Goal: Transaction & Acquisition: Purchase product/service

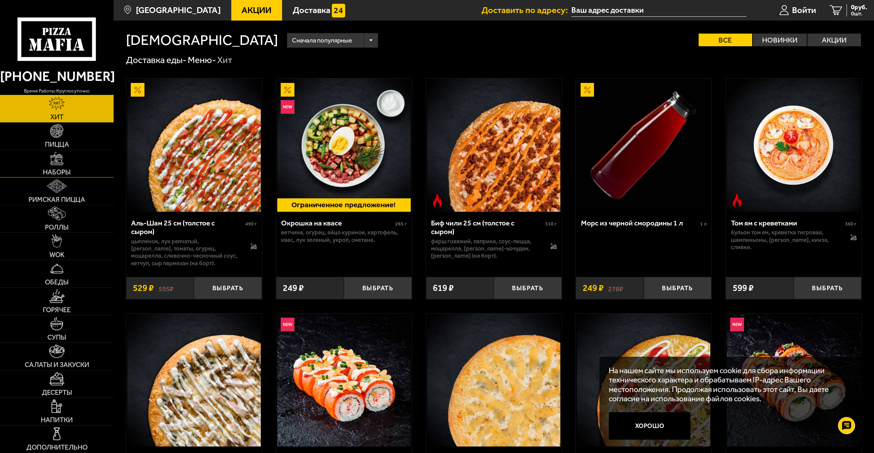
click at [64, 169] on span "Наборы" at bounding box center [57, 172] width 28 height 7
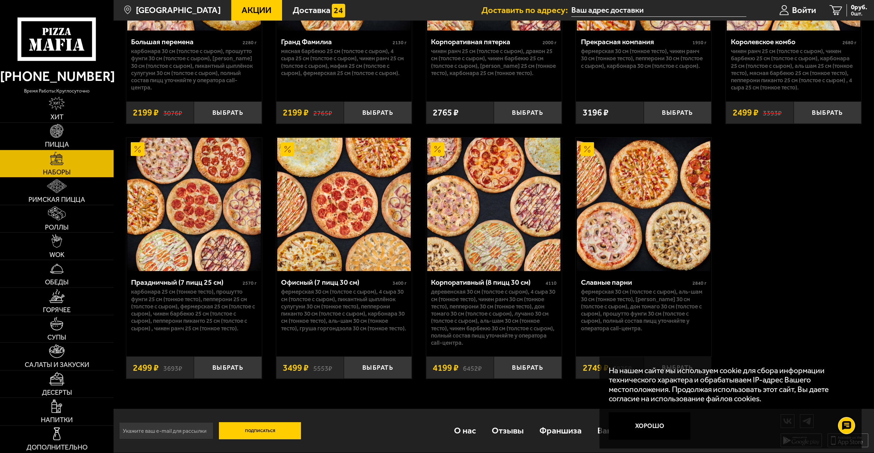
scroll to position [1232, 0]
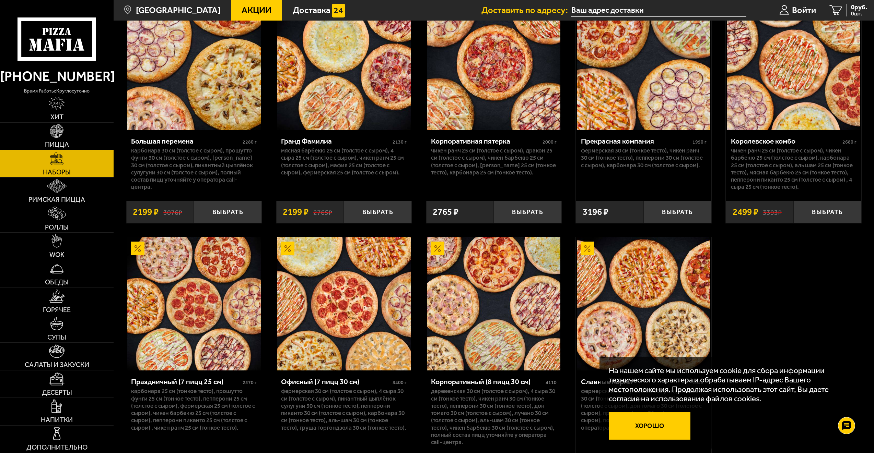
click at [653, 431] on button "Хорошо" at bounding box center [649, 426] width 82 height 27
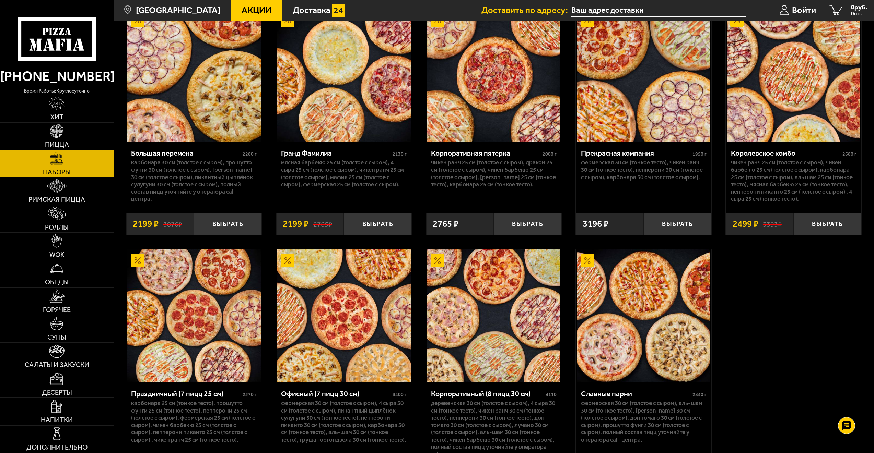
scroll to position [1335, 0]
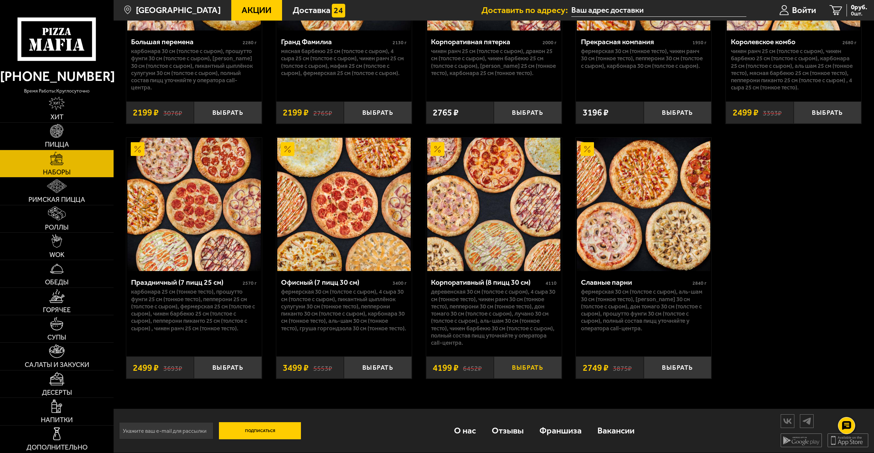
click at [527, 369] on button "Выбрать" at bounding box center [528, 368] width 68 height 22
click at [64, 218] on img at bounding box center [56, 214] width 17 height 14
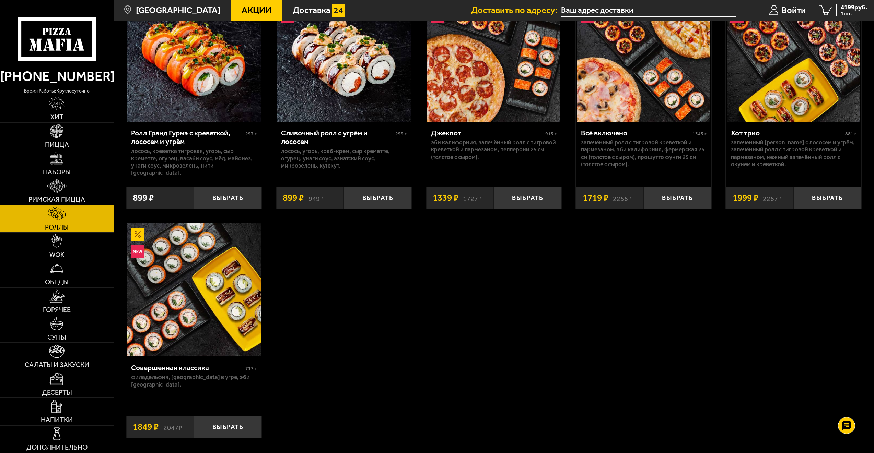
scroll to position [652, 0]
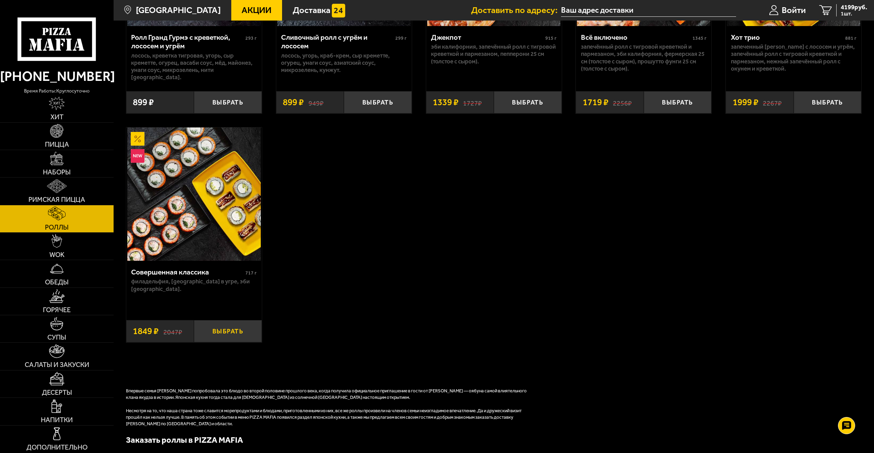
click at [233, 322] on button "Выбрать" at bounding box center [228, 331] width 68 height 22
click at [63, 174] on span "Наборы" at bounding box center [57, 172] width 28 height 7
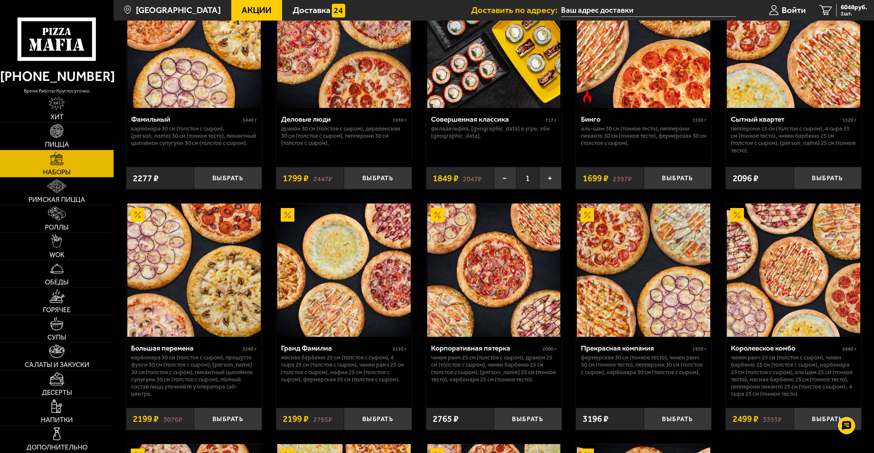
scroll to position [958, 0]
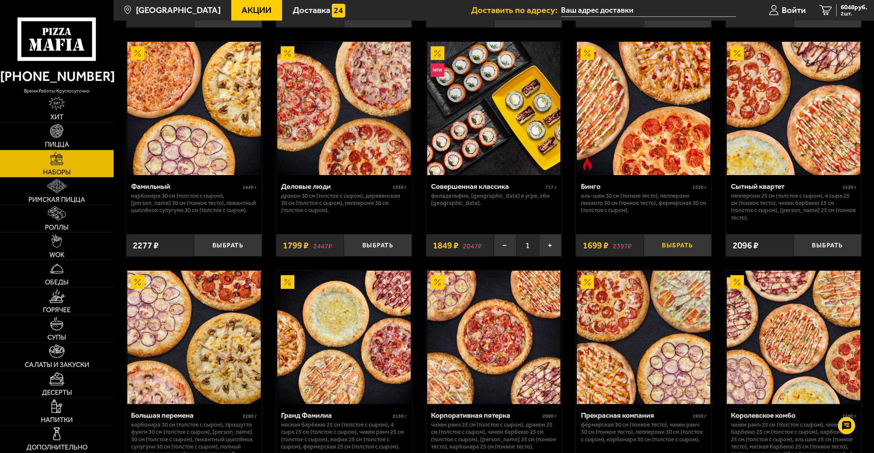
click at [684, 248] on button "Выбрать" at bounding box center [677, 245] width 68 height 22
click at [849, 14] on span "3 шт." at bounding box center [853, 13] width 26 height 5
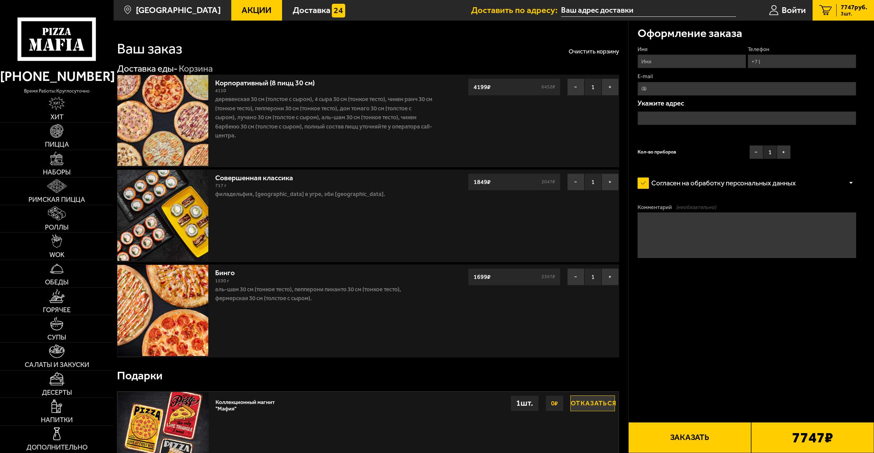
click at [653, 63] on input "Имя" at bounding box center [691, 62] width 108 height 14
type input "Филипп"
click at [778, 61] on input "Телефон" at bounding box center [801, 62] width 108 height 14
type input "+7 ("
type input "filipp.sapogoff@yandex.ru"
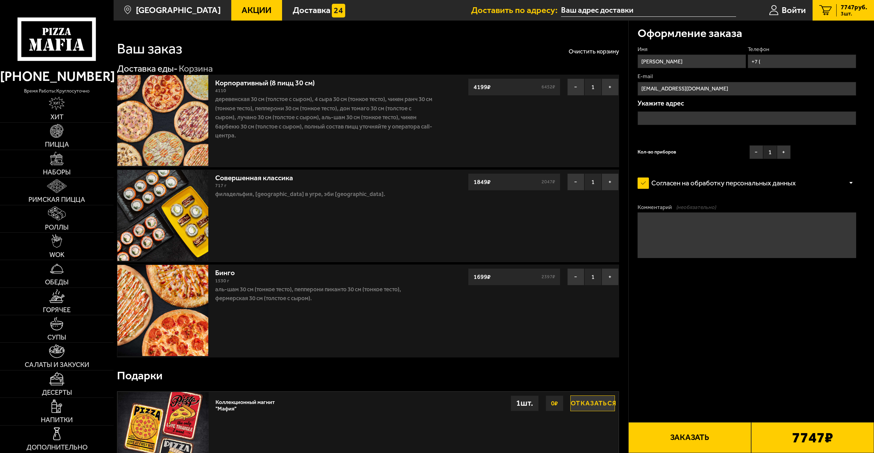
click at [678, 116] on input "text" at bounding box center [746, 118] width 218 height 14
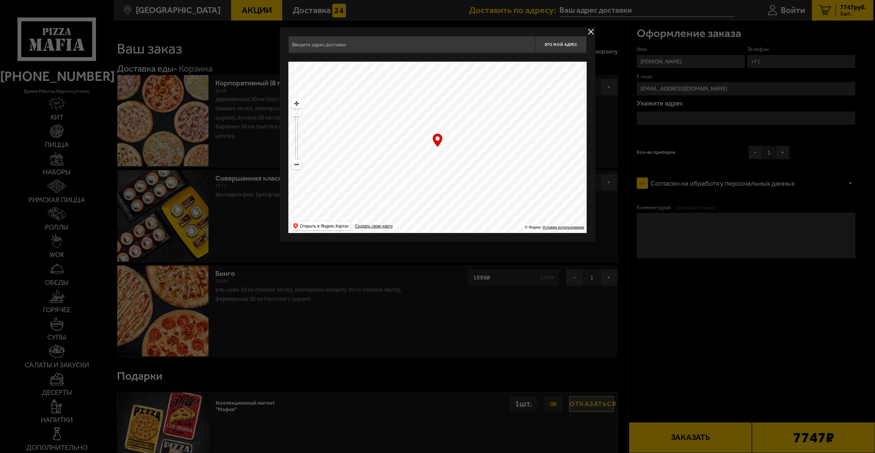
click at [414, 49] on input "text" at bounding box center [411, 44] width 247 height 17
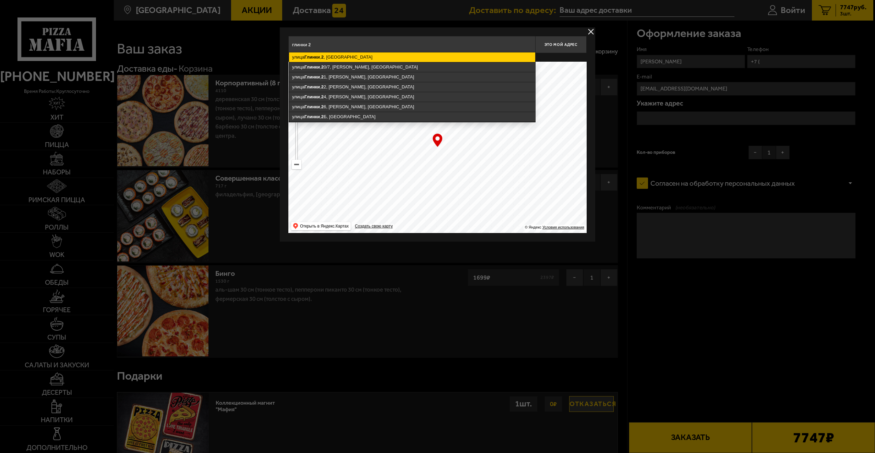
click at [390, 56] on ymaps "улица Глинки , 2 , Санкт-Петербург" at bounding box center [412, 57] width 246 height 10
type input "Санкт-Петербург, улица Глинки, 2"
type input "[STREET_ADDRESS]"
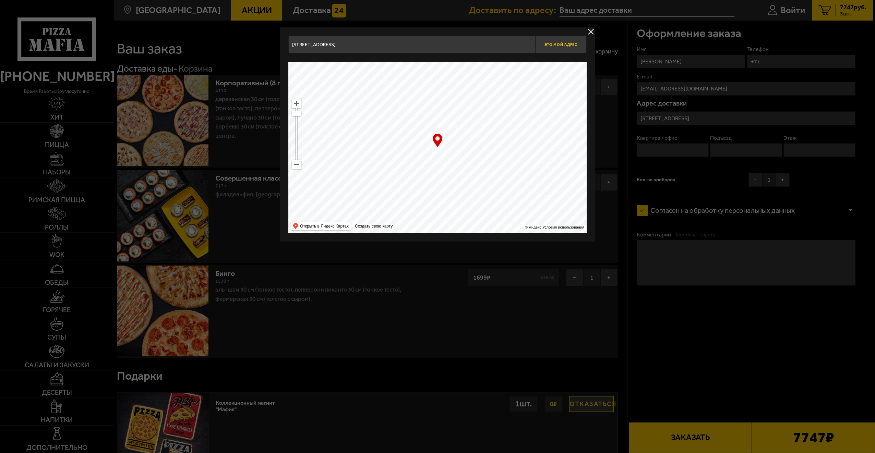
click at [552, 47] on button "Это мой адрес" at bounding box center [560, 44] width 51 height 17
type input "[STREET_ADDRESS]"
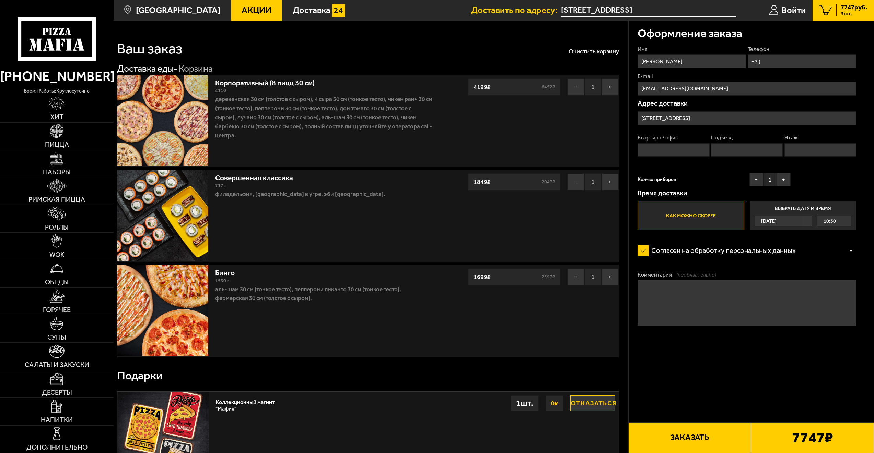
click at [821, 224] on div "10:30" at bounding box center [834, 221] width 34 height 11
click at [0, 0] on input "Выбрать дату и время Сегодня 10:30" at bounding box center [0, 0] width 0 height 0
click at [832, 221] on span "10:30" at bounding box center [829, 221] width 12 height 11
click at [837, 254] on li "11:00" at bounding box center [833, 254] width 33 height 11
click at [726, 440] on button "Заказать" at bounding box center [689, 438] width 123 height 31
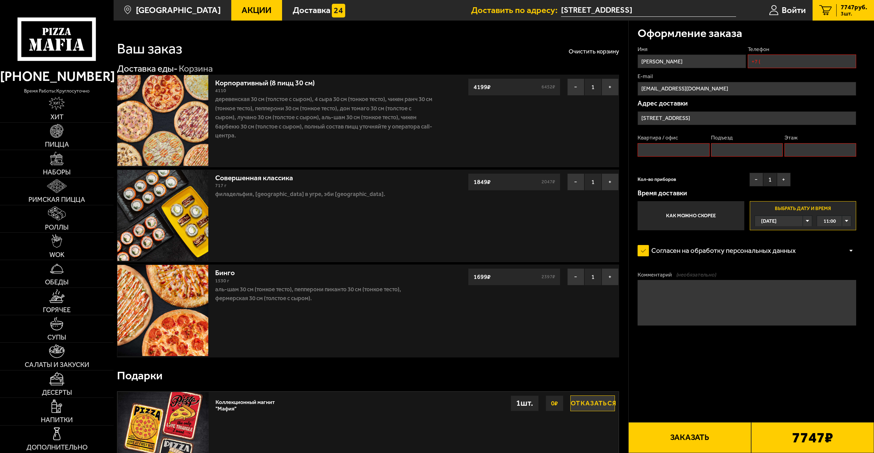
click at [677, 152] on input "Квартира / офис" at bounding box center [673, 150] width 72 height 14
click at [791, 147] on input "Этаж" at bounding box center [820, 150] width 72 height 14
type input "4"
click at [688, 151] on input "Квартира / офис" at bounding box center [673, 150] width 72 height 14
click at [708, 304] on textarea "Комментарий (необязательно)" at bounding box center [746, 303] width 218 height 46
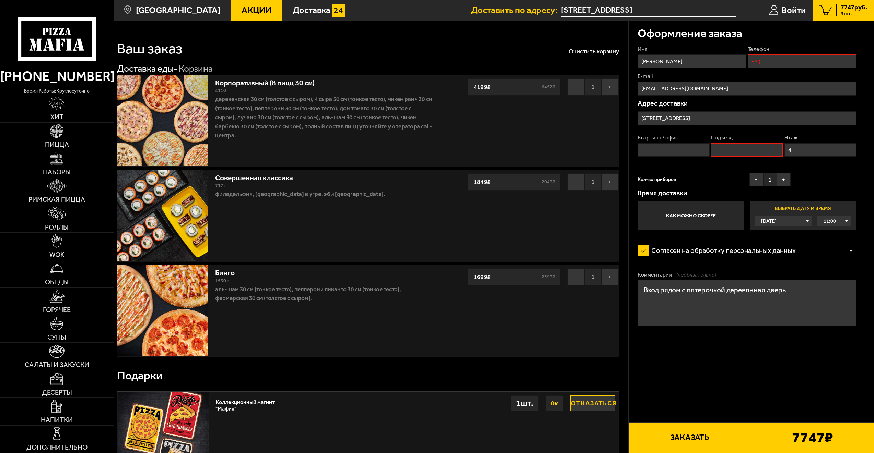
type textarea "Вход рядом с пятерочкой деревянная дверь"
click at [770, 66] on input "+7 (" at bounding box center [801, 62] width 108 height 14
click at [779, 61] on input "+7 (" at bounding box center [801, 62] width 108 height 14
type input "+7 (981) 776-82-13"
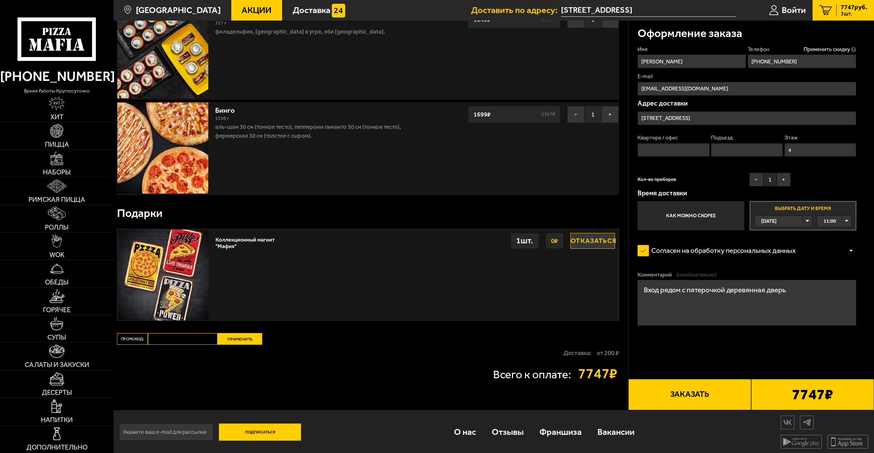
scroll to position [165, 0]
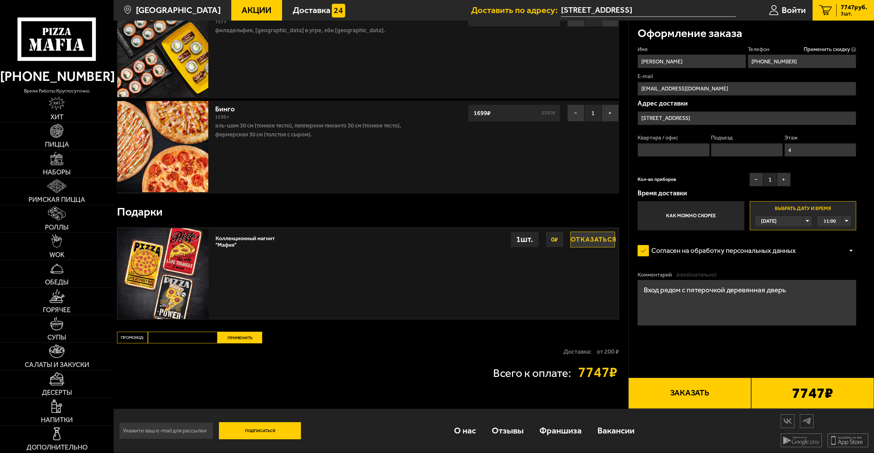
click at [175, 335] on input "Промокод:" at bounding box center [183, 338] width 70 height 12
paste input "START14"
type input "START14"
click at [242, 341] on button "Применить" at bounding box center [239, 338] width 45 height 12
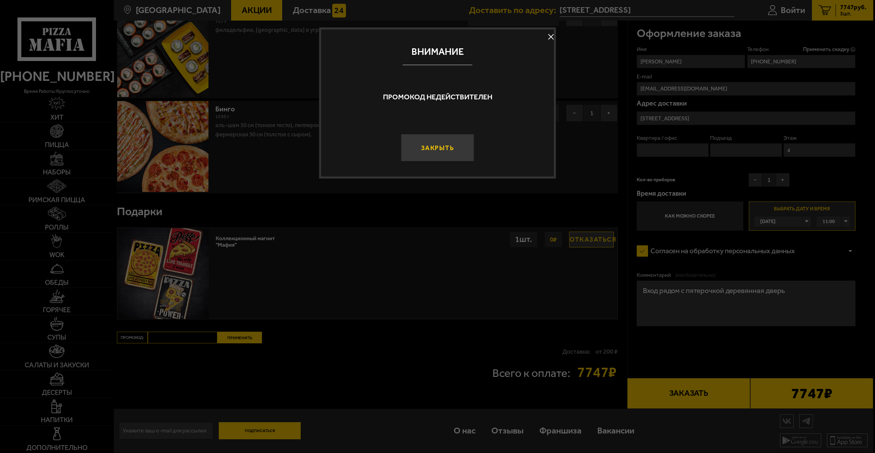
click at [464, 142] on button "Закрыть" at bounding box center [437, 147] width 73 height 27
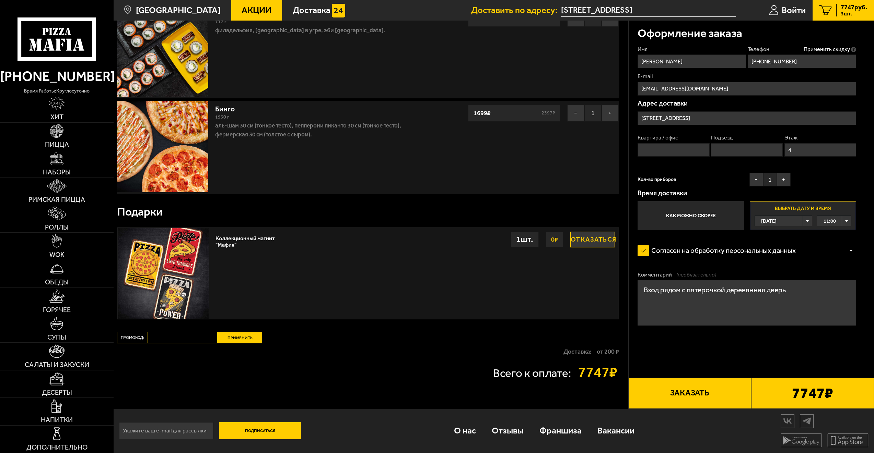
click at [183, 338] on input "Промокод:" at bounding box center [183, 338] width 70 height 12
paste input "Apple"
type input "Apple"
click at [238, 333] on button "Применить" at bounding box center [239, 338] width 45 height 12
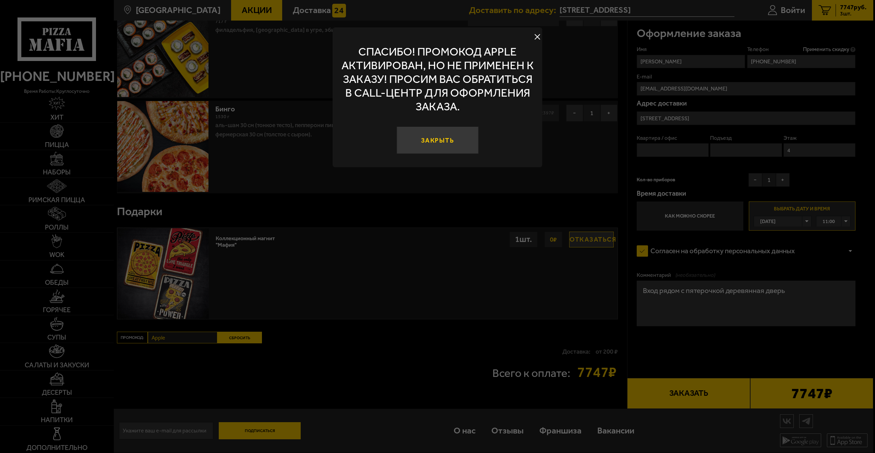
click at [448, 138] on button "Закрыть" at bounding box center [437, 140] width 82 height 27
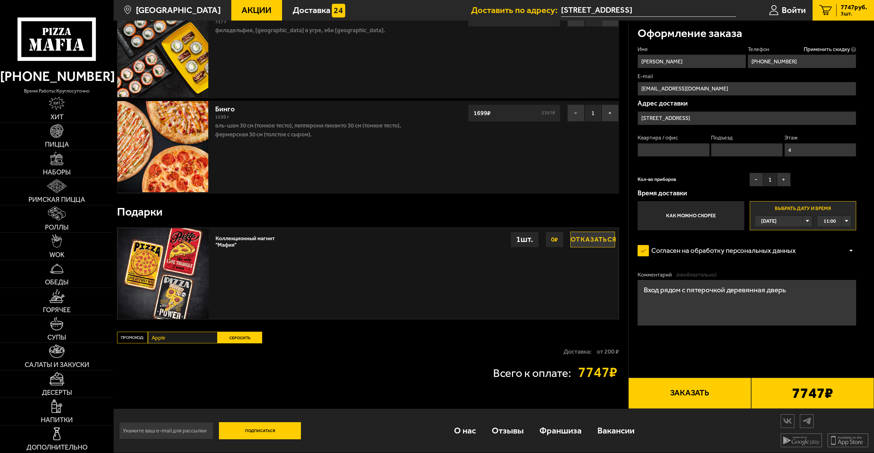
click at [742, 388] on button "Заказать" at bounding box center [689, 393] width 123 height 31
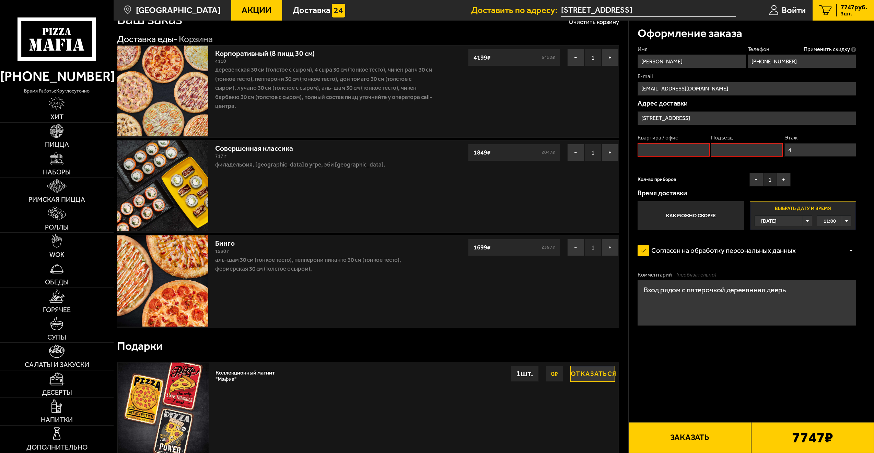
scroll to position [0, 0]
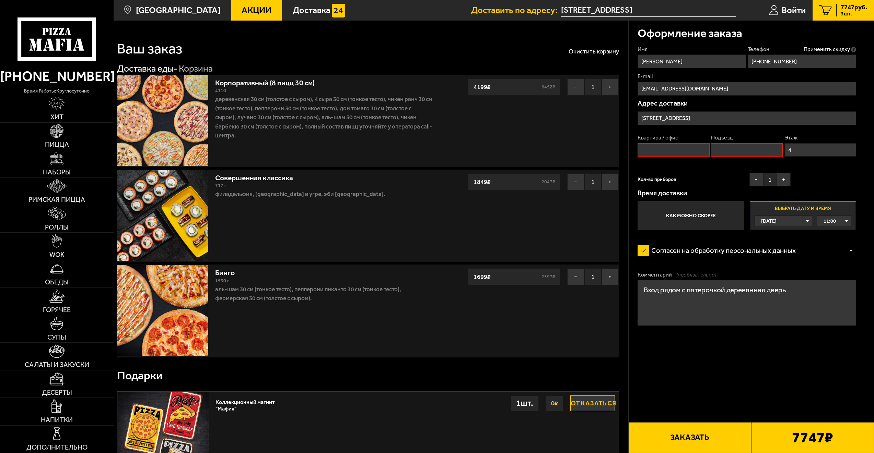
click at [684, 150] on input "Квартира / офис" at bounding box center [673, 150] width 72 height 14
drag, startPoint x: 666, startPoint y: 150, endPoint x: 640, endPoint y: 149, distance: 26.1
click at [640, 149] on input "463" at bounding box center [673, 150] width 72 height 14
type input "458"
click at [723, 152] on input "Подъезд" at bounding box center [747, 150] width 72 height 14
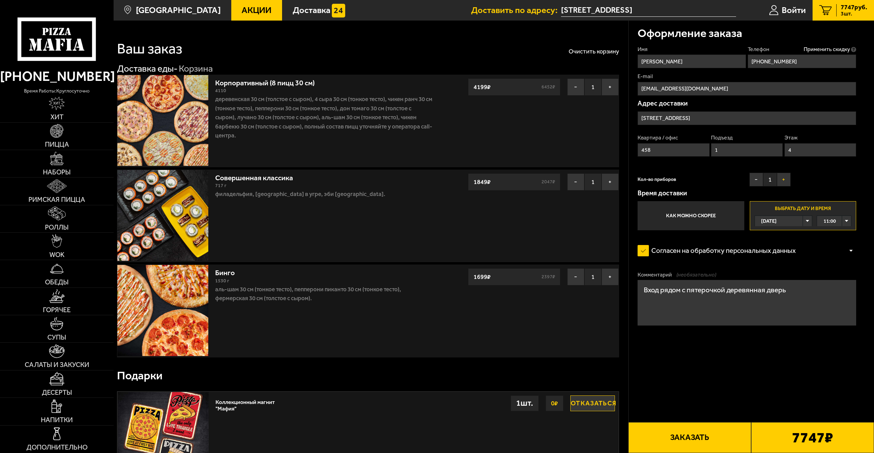
type input "1"
click at [784, 180] on button "+" at bounding box center [784, 180] width 14 height 14
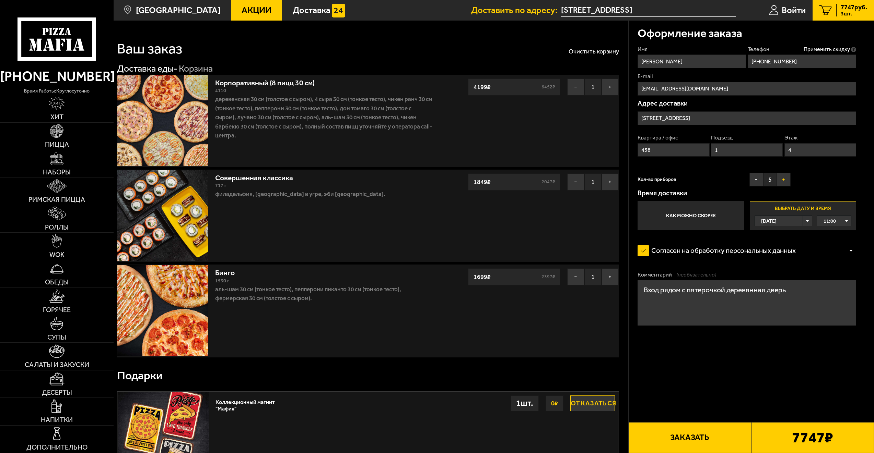
click at [784, 180] on button "+" at bounding box center [784, 180] width 14 height 14
click at [785, 180] on button "+" at bounding box center [784, 180] width 14 height 14
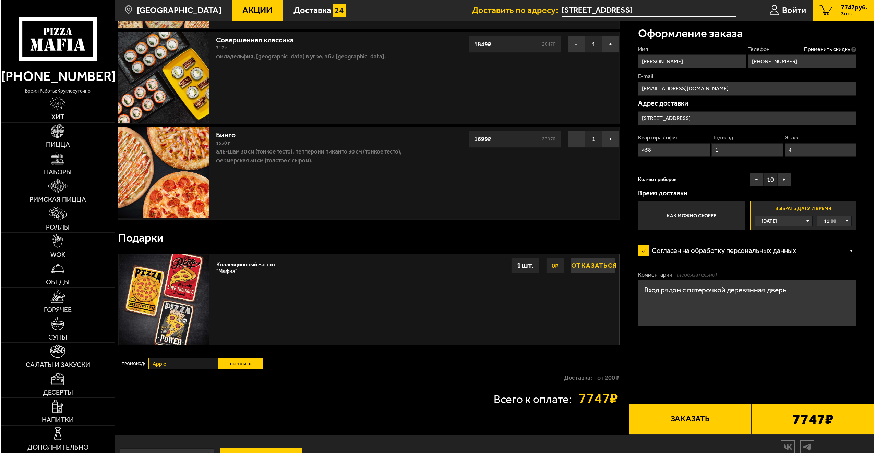
scroll to position [165, 0]
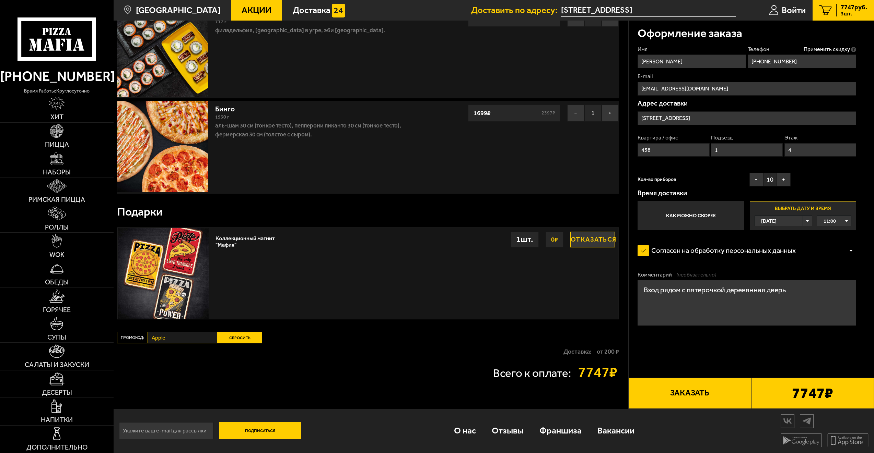
click at [698, 391] on button "Заказать" at bounding box center [689, 393] width 123 height 31
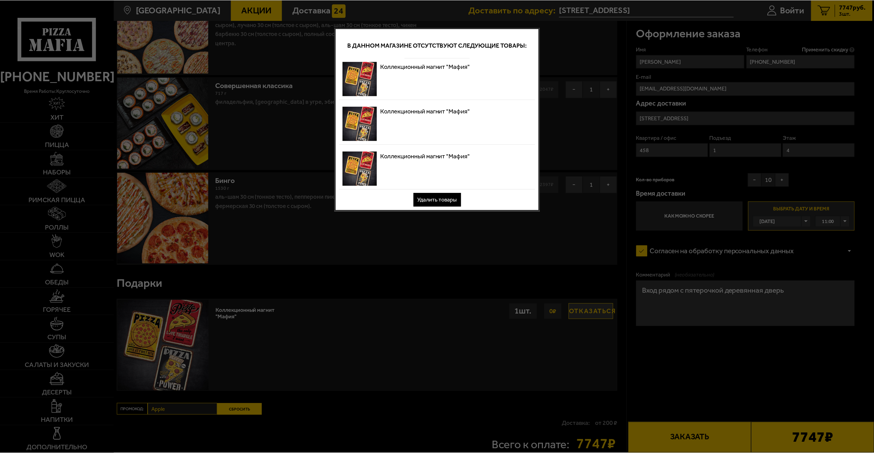
scroll to position [0, 0]
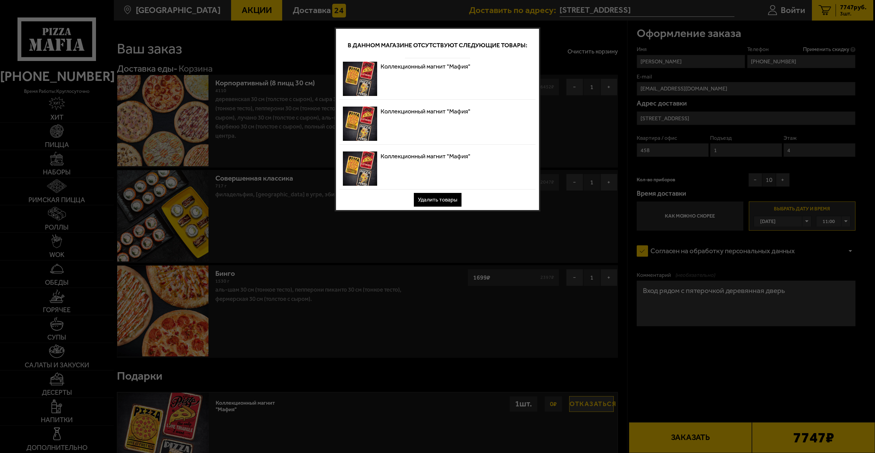
click at [450, 198] on button "Удалить товары" at bounding box center [438, 200] width 48 height 14
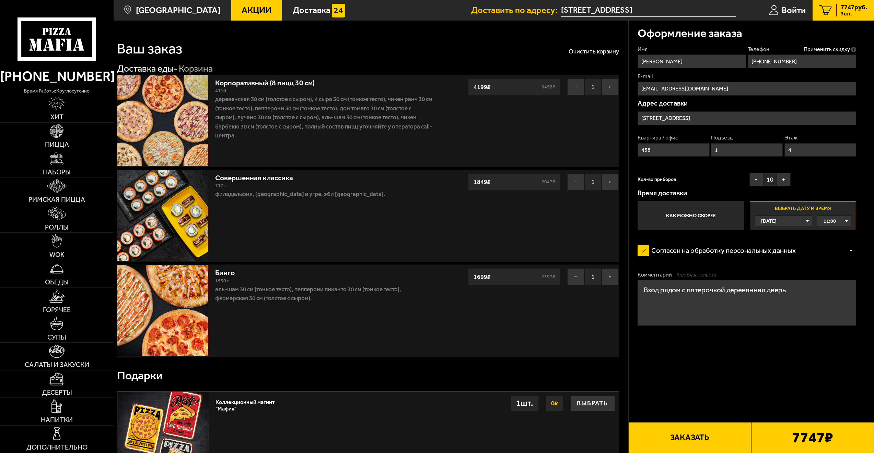
click at [702, 435] on button "Заказать" at bounding box center [689, 438] width 123 height 31
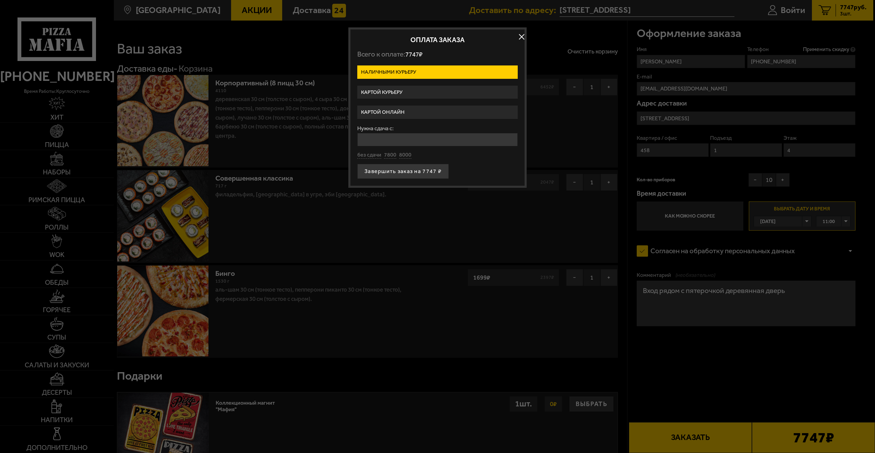
click at [412, 94] on label "Картой курьеру" at bounding box center [437, 92] width 161 height 13
click at [0, 0] on input "Картой курьеру" at bounding box center [0, 0] width 0 height 0
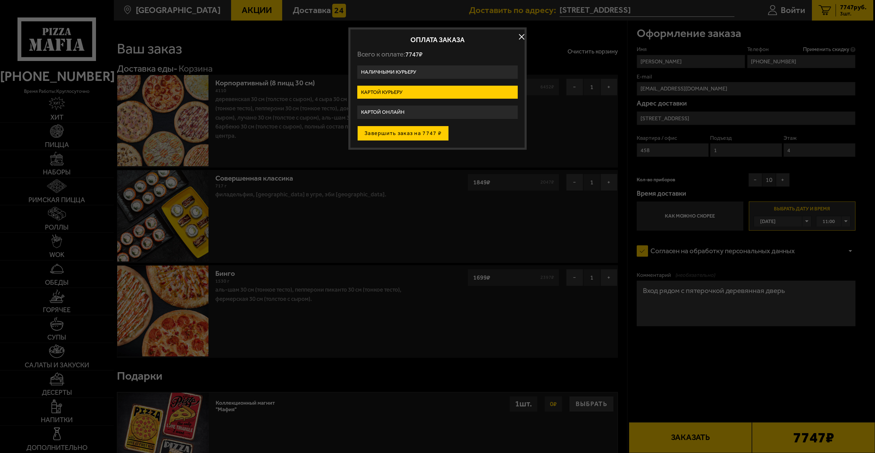
click at [422, 135] on button "Завершить заказ на 7747 ₽" at bounding box center [403, 133] width 92 height 15
